Goal: Find specific page/section: Find specific page/section

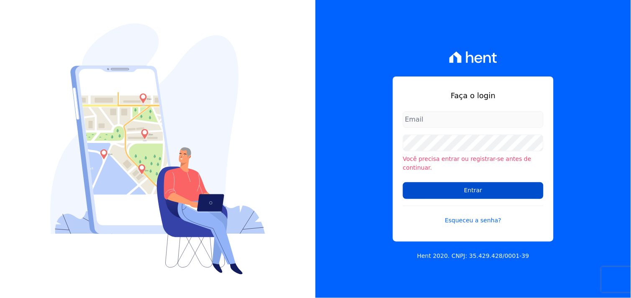
type input "[EMAIL_ADDRESS][DOMAIN_NAME]"
click at [470, 189] on input "Entrar" at bounding box center [473, 190] width 140 height 17
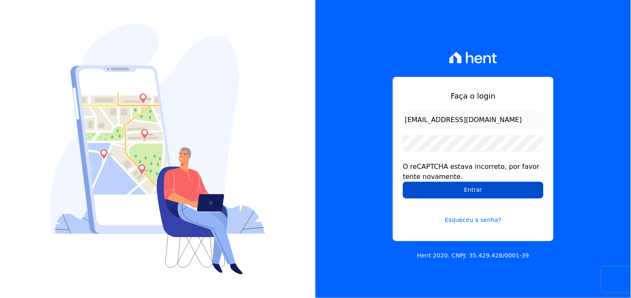
click at [469, 190] on input "Entrar" at bounding box center [473, 190] width 140 height 17
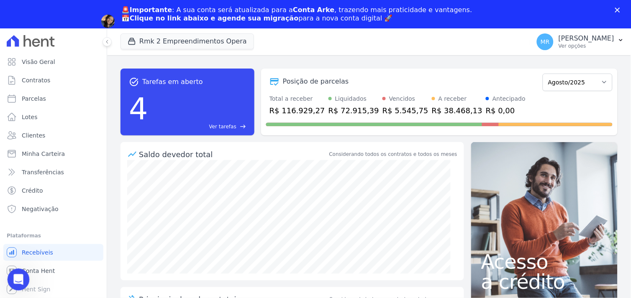
click at [17, 275] on icon "Abertura do Messenger da Intercom" at bounding box center [17, 279] width 14 height 14
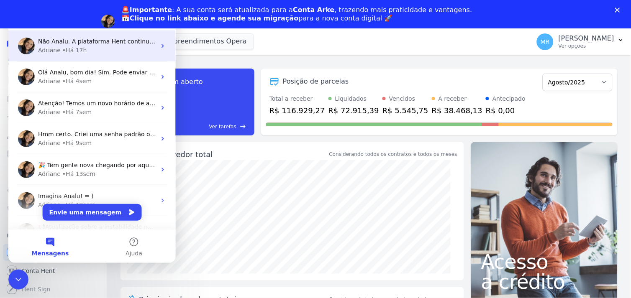
click at [85, 50] on div "Adriane • Há 17h" at bounding box center [97, 50] width 118 height 9
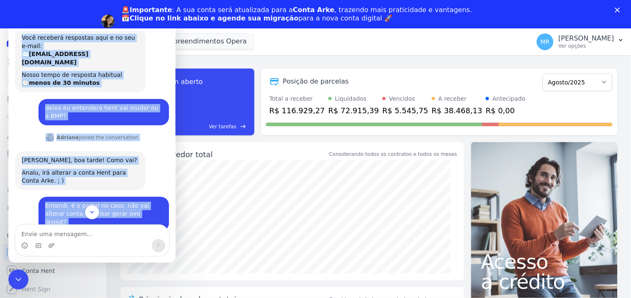
scroll to position [396, 0]
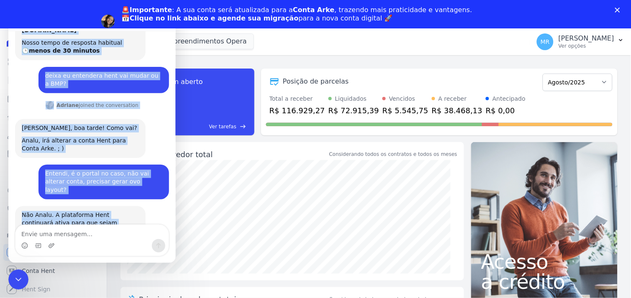
drag, startPoint x: 26, startPoint y: 51, endPoint x: 55, endPoint y: 207, distance: 158.6
copy div "📢 Atenção: Sua conta Hent será migrada para a Conta Arke! Estamos trazendo para…"
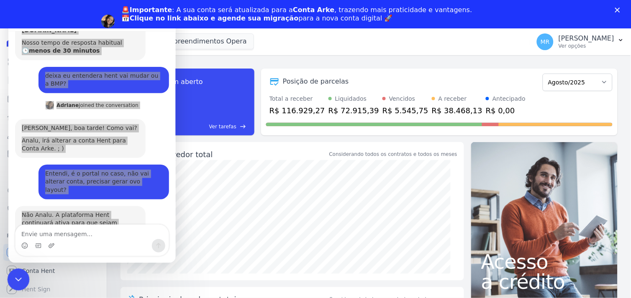
click at [17, 275] on icon "Encerramento do Messenger da Intercom" at bounding box center [17, 278] width 10 height 10
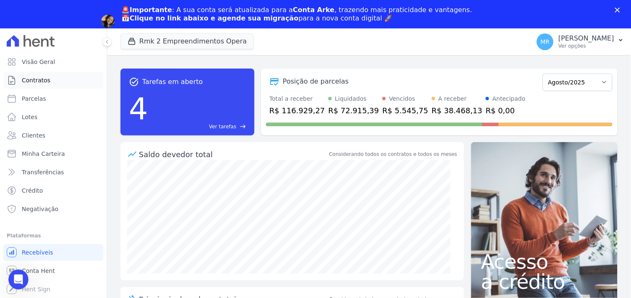
click at [30, 77] on span "Contratos" at bounding box center [36, 80] width 28 height 8
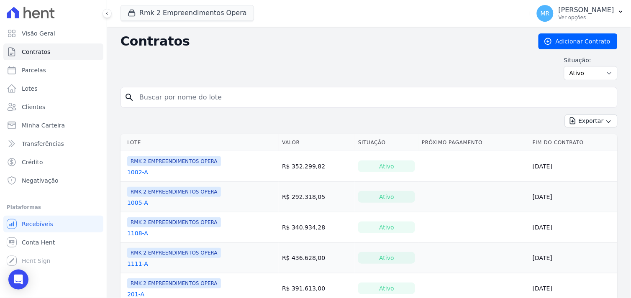
click at [167, 97] on input "search" at bounding box center [373, 97] width 479 height 17
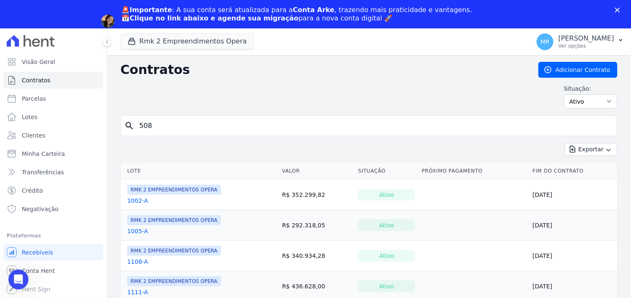
type input "508"
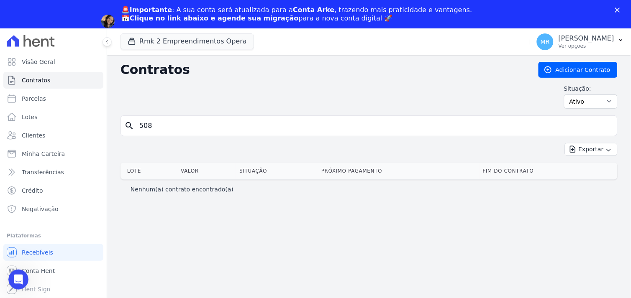
click at [172, 128] on input "508" at bounding box center [373, 125] width 479 height 17
click at [43, 78] on span "Contratos" at bounding box center [36, 80] width 28 height 8
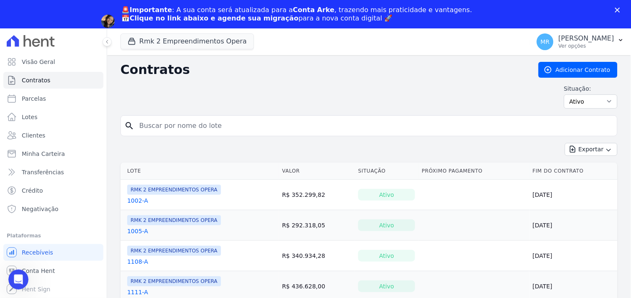
click at [195, 105] on div "Situação: Ativo Todos Pausado Distratado Rascunho Expirado Encerrado" at bounding box center [368, 96] width 497 height 24
click at [177, 120] on input "search" at bounding box center [373, 125] width 479 height 17
type input "508"
